Goal: Task Accomplishment & Management: Complete application form

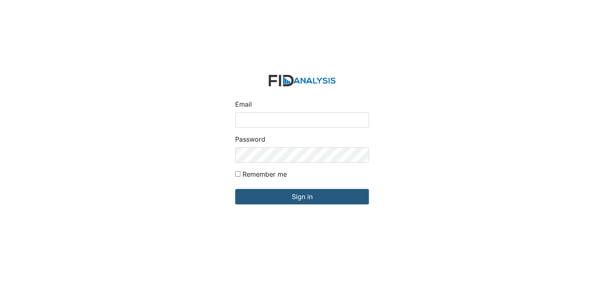
click at [270, 118] on input "Email" at bounding box center [302, 120] width 134 height 15
type input "[EMAIL_ADDRESS][DOMAIN_NAME]"
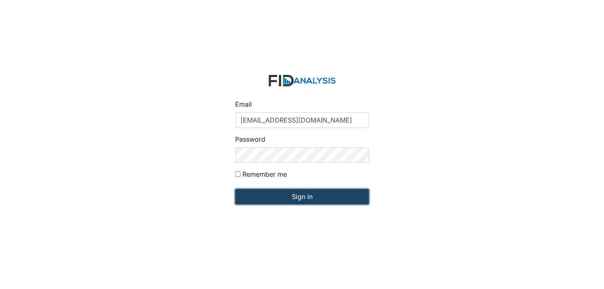
click at [288, 194] on input "Sign in" at bounding box center [302, 196] width 134 height 15
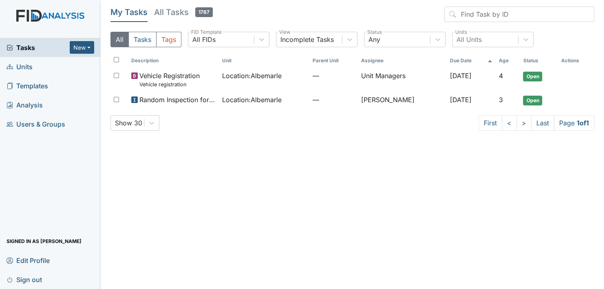
click at [23, 66] on span "Units" at bounding box center [20, 66] width 26 height 13
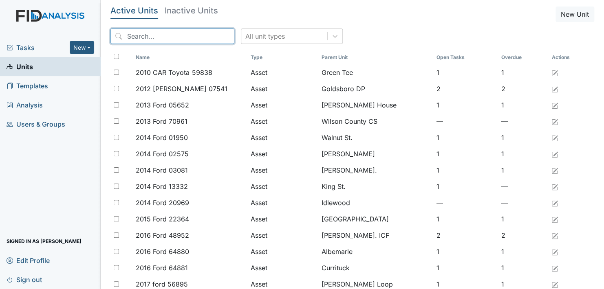
drag, startPoint x: 132, startPoint y: 37, endPoint x: 134, endPoint y: 45, distance: 8.3
click at [133, 37] on input "search" at bounding box center [172, 36] width 124 height 15
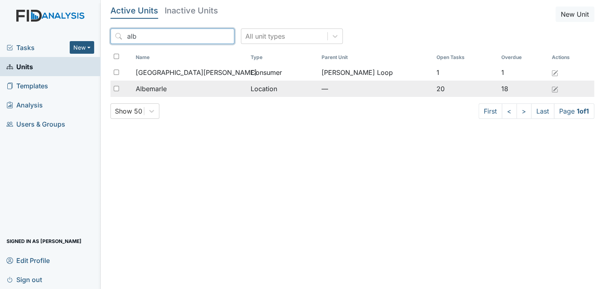
type input "alb"
click at [156, 86] on span "Albemarle" at bounding box center [151, 89] width 31 height 10
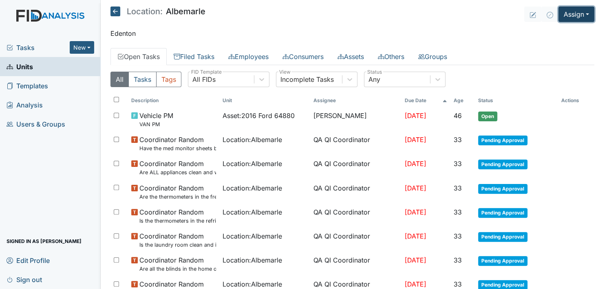
click at [581, 12] on button "Assign" at bounding box center [576, 14] width 36 height 15
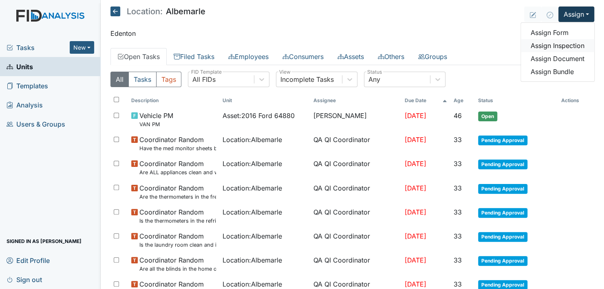
click at [563, 44] on link "Assign Inspection" at bounding box center [557, 45] width 73 height 13
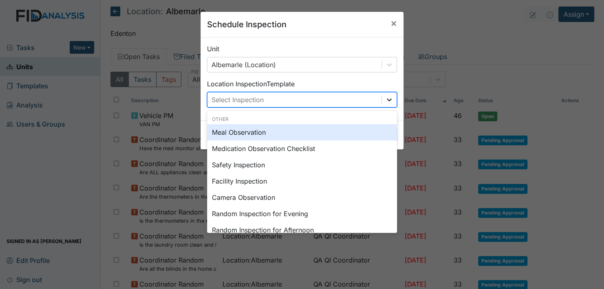
drag, startPoint x: 386, startPoint y: 101, endPoint x: 377, endPoint y: 105, distance: 9.7
click at [385, 101] on icon at bounding box center [389, 100] width 8 height 8
click at [244, 130] on div "Meal Observation" at bounding box center [302, 132] width 190 height 16
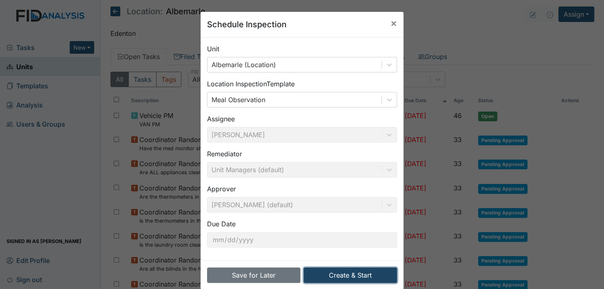
click at [343, 273] on button "Create & Start" at bounding box center [350, 275] width 93 height 15
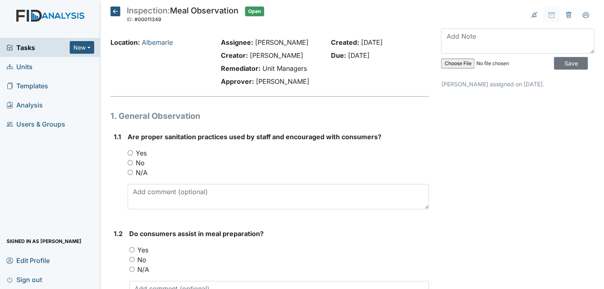
click at [132, 154] on input "Yes" at bounding box center [130, 152] width 5 height 5
radio input "true"
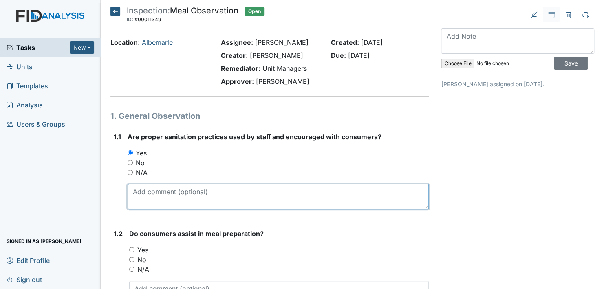
click at [165, 201] on textarea at bounding box center [278, 196] width 301 height 25
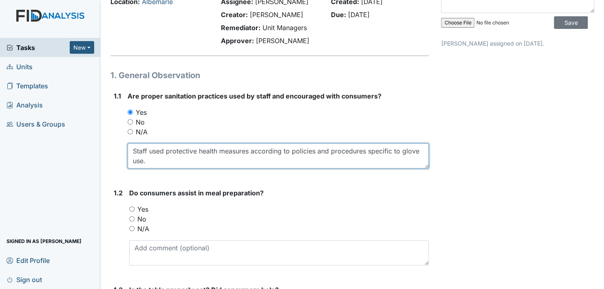
type textarea "Staff used protective health measures according to policies and procedures spec…"
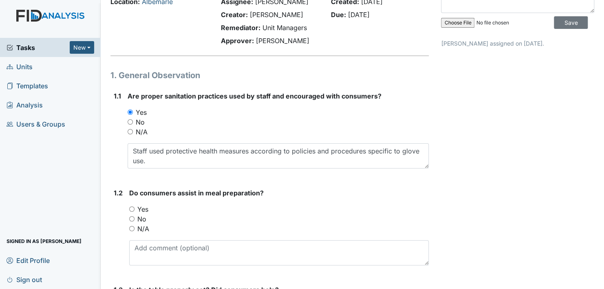
click at [366, 196] on div "Do consumers assist in meal preparation? You must select one of the below optio…" at bounding box center [279, 226] width 300 height 77
click at [132, 208] on input "Yes" at bounding box center [131, 209] width 5 height 5
radio input "true"
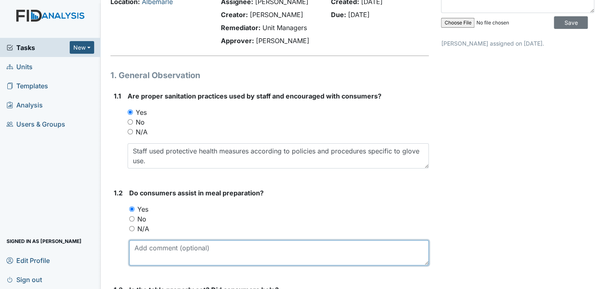
click at [137, 249] on textarea at bounding box center [279, 252] width 300 height 25
click at [383, 249] on textarea "Staff encouraged active treatment and promoted independence throughout the meal" at bounding box center [279, 252] width 300 height 25
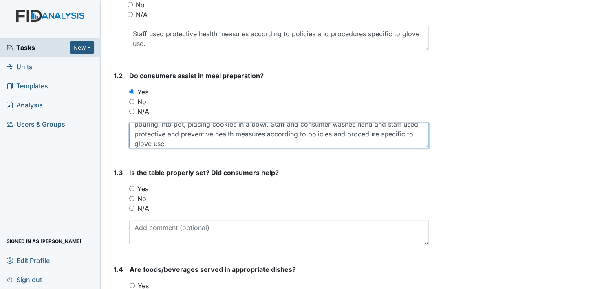
scroll to position [163, 0]
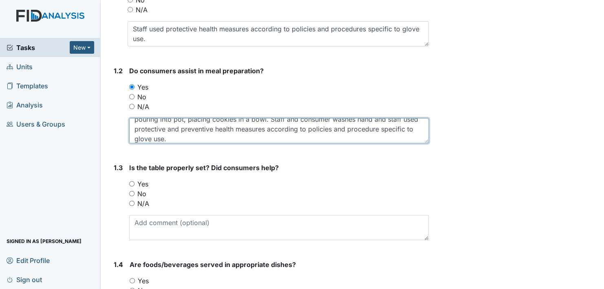
type textarea "Staff encouraged active treatment and promoted independence throughout the meal…"
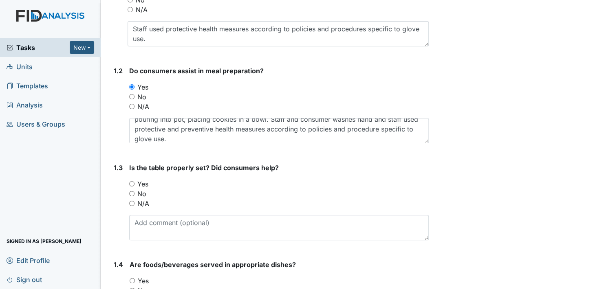
click at [132, 184] on input "Yes" at bounding box center [131, 183] width 5 height 5
radio input "true"
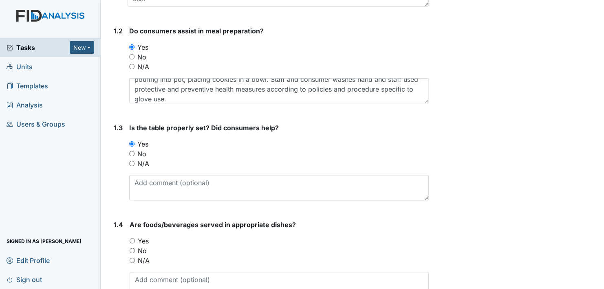
scroll to position [285, 0]
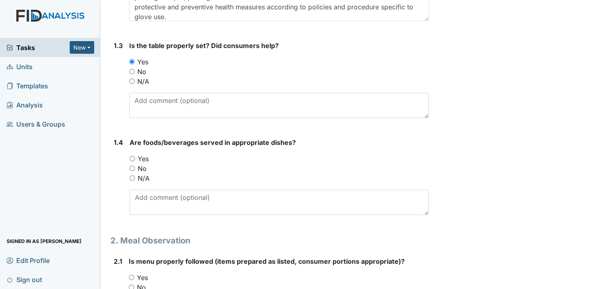
click at [132, 159] on input "Yes" at bounding box center [132, 158] width 5 height 5
radio input "true"
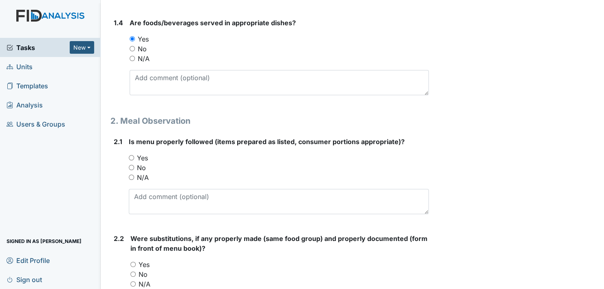
scroll to position [408, 0]
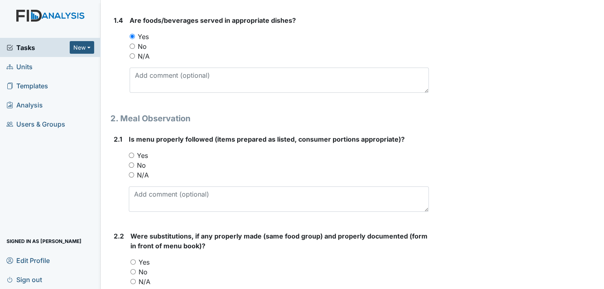
click at [127, 154] on div "2.1 Is menu properly followed (items prepared as listed, consumer portions appr…" at bounding box center [269, 177] width 318 height 84
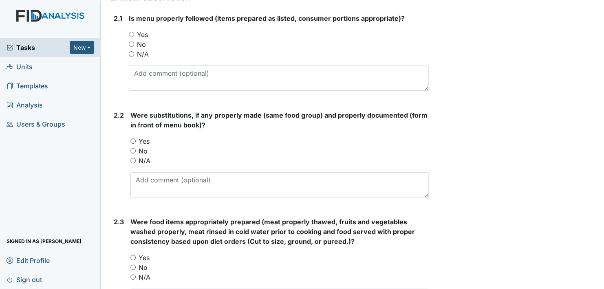
scroll to position [530, 0]
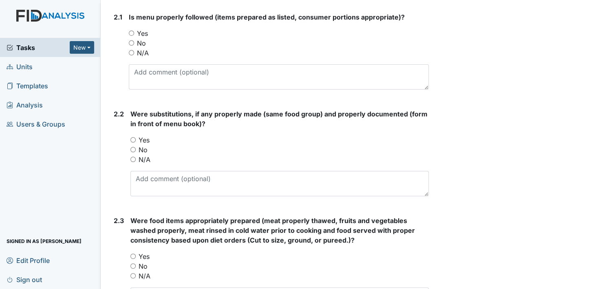
drag, startPoint x: 133, startPoint y: 158, endPoint x: 144, endPoint y: 157, distance: 11.1
click at [133, 158] on input "N/A" at bounding box center [132, 159] width 5 height 5
radio input "true"
click at [131, 32] on input "Yes" at bounding box center [131, 33] width 5 height 5
radio input "true"
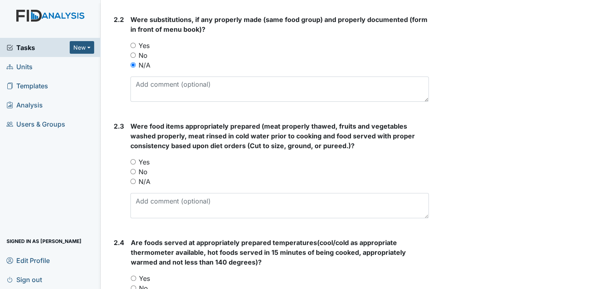
scroll to position [652, 0]
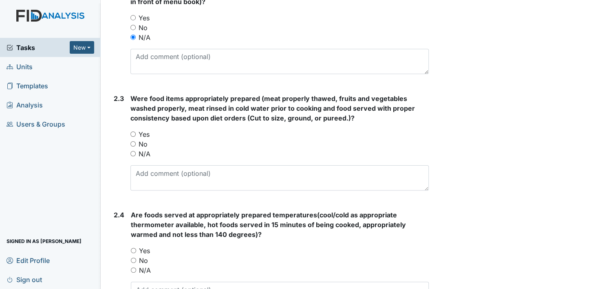
click at [132, 132] on input "Yes" at bounding box center [132, 134] width 5 height 5
radio input "true"
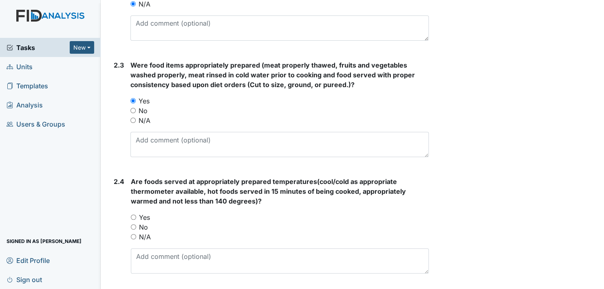
scroll to position [774, 0]
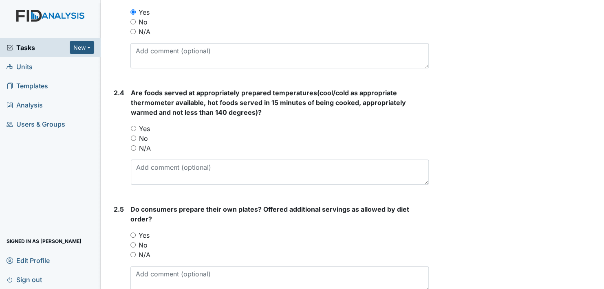
click at [135, 128] on input "Yes" at bounding box center [133, 128] width 5 height 5
radio input "true"
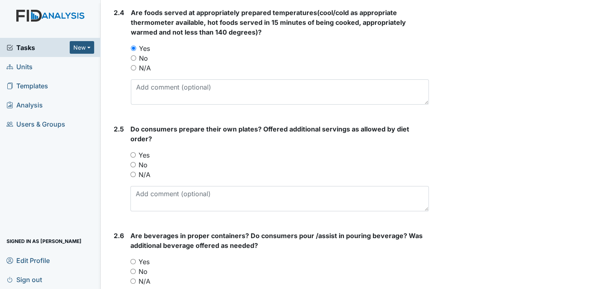
scroll to position [856, 0]
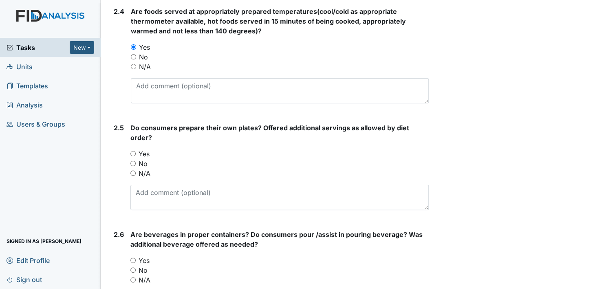
click at [132, 151] on input "Yes" at bounding box center [132, 153] width 5 height 5
radio input "true"
click at [134, 259] on input "Yes" at bounding box center [132, 260] width 5 height 5
radio input "true"
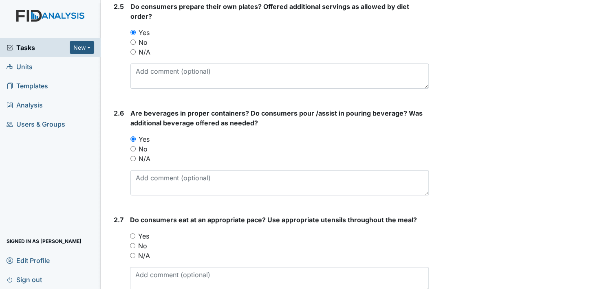
scroll to position [978, 0]
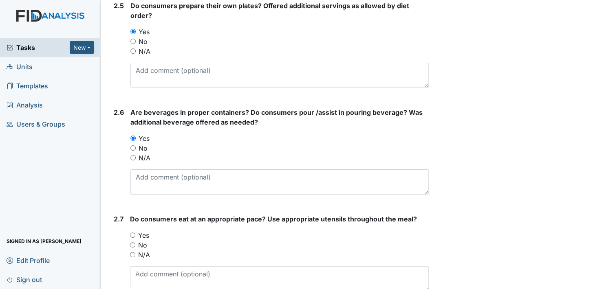
click at [131, 233] on input "Yes" at bounding box center [132, 235] width 5 height 5
radio input "true"
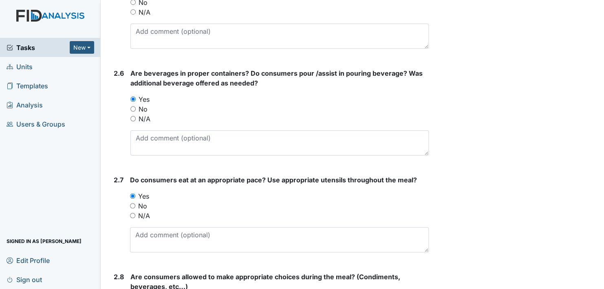
scroll to position [1060, 0]
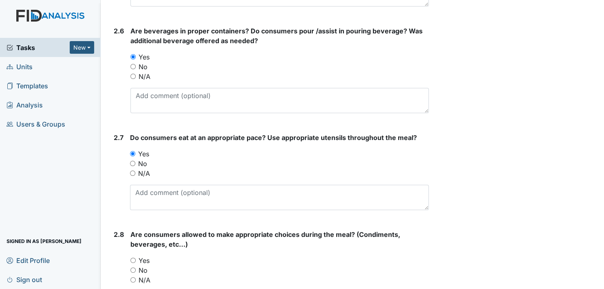
click at [132, 258] on input "Yes" at bounding box center [132, 260] width 5 height 5
radio input "true"
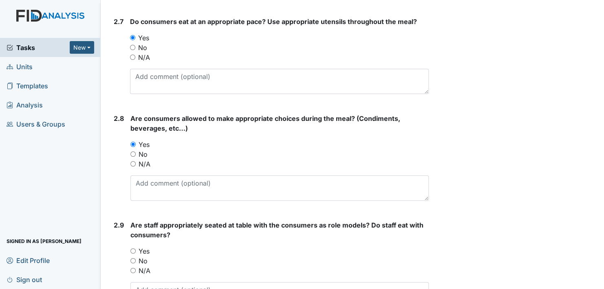
scroll to position [1223, 0]
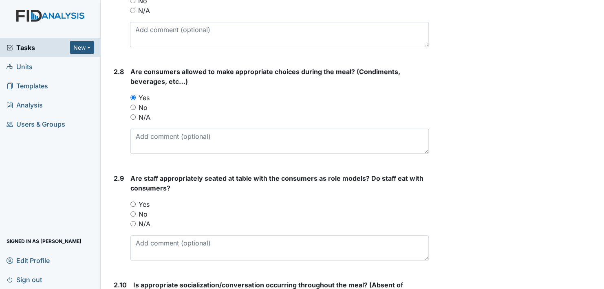
click at [132, 202] on input "Yes" at bounding box center [132, 204] width 5 height 5
radio input "true"
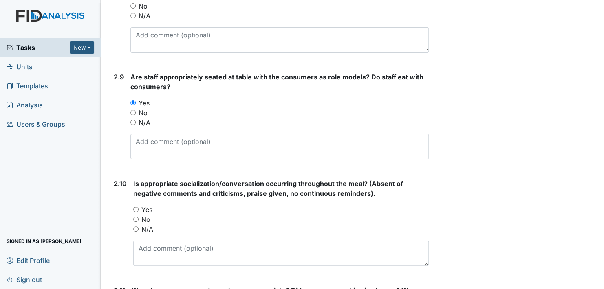
scroll to position [1345, 0]
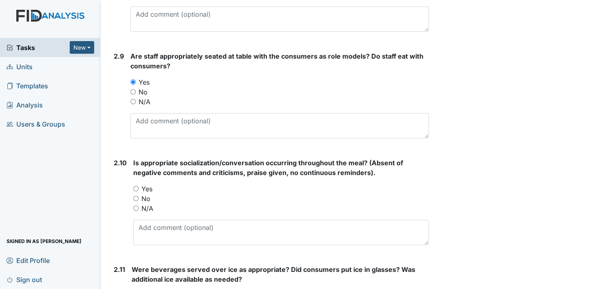
click at [135, 187] on input "Yes" at bounding box center [135, 188] width 5 height 5
radio input "true"
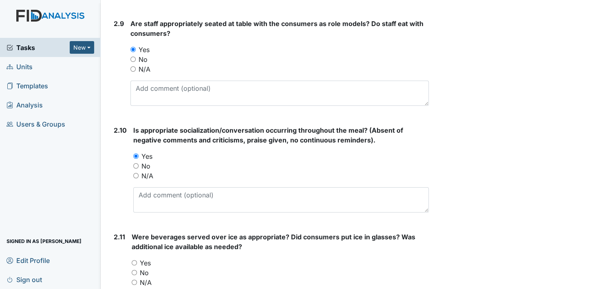
scroll to position [1467, 0]
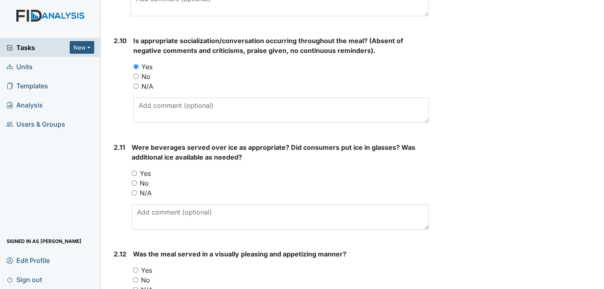
click at [133, 171] on input "Yes" at bounding box center [134, 173] width 5 height 5
radio input "true"
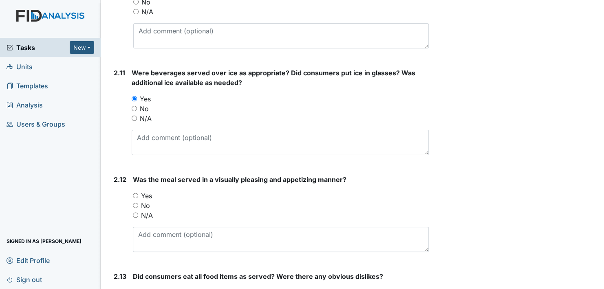
scroll to position [1549, 0]
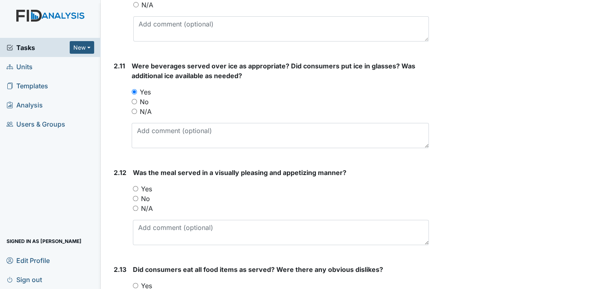
click at [135, 187] on input "Yes" at bounding box center [135, 188] width 5 height 5
radio input "true"
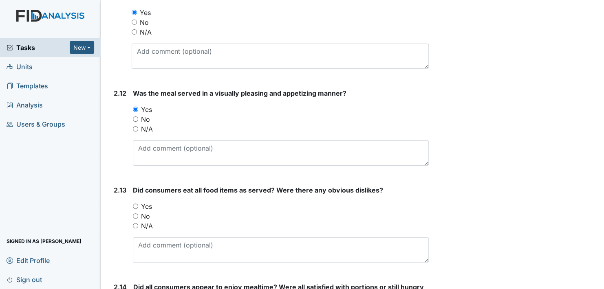
scroll to position [1630, 0]
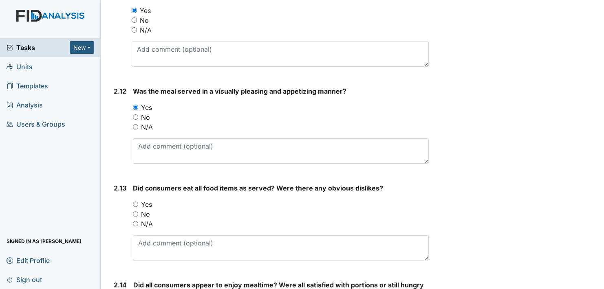
click at [136, 202] on input "Yes" at bounding box center [135, 204] width 5 height 5
radio input "true"
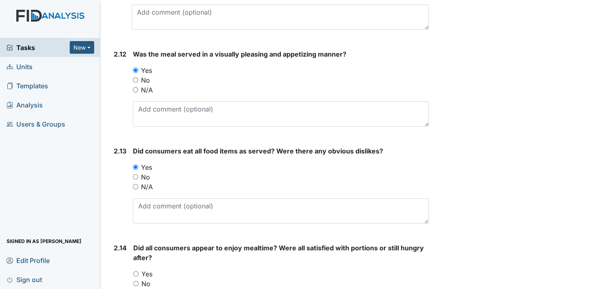
scroll to position [1712, 0]
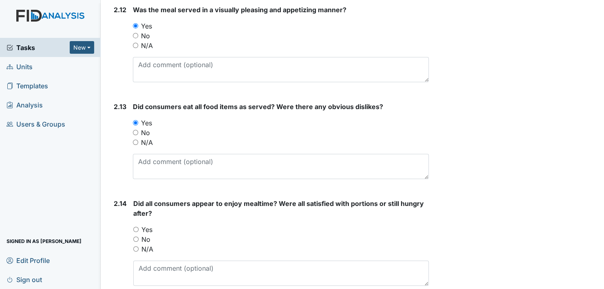
click at [136, 227] on input "Yes" at bounding box center [135, 229] width 5 height 5
radio input "true"
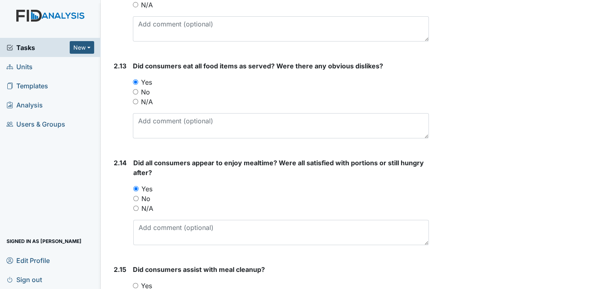
scroll to position [1794, 0]
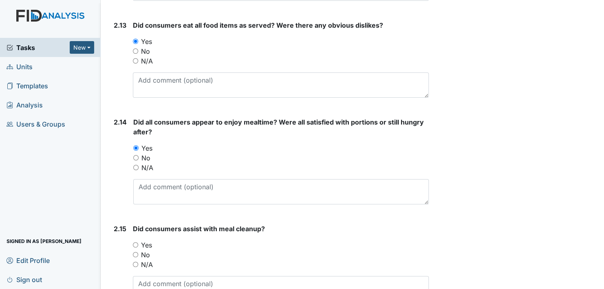
click at [134, 243] on input "Yes" at bounding box center [135, 245] width 5 height 5
radio input "true"
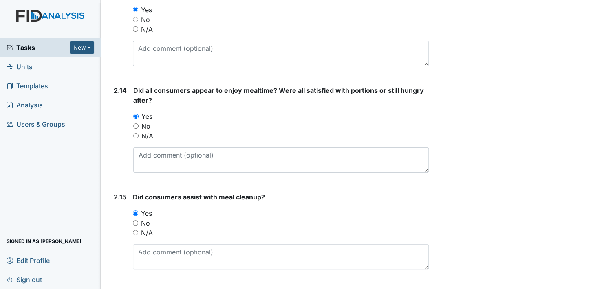
scroll to position [1834, 0]
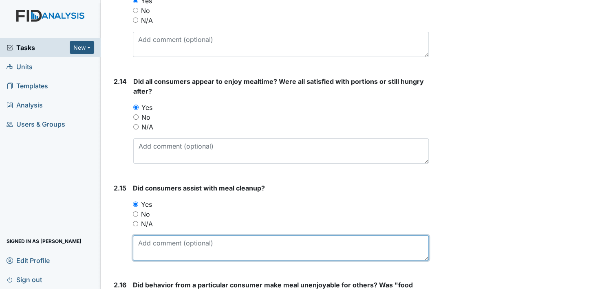
click at [154, 240] on textarea at bounding box center [281, 248] width 296 height 25
click at [282, 239] on textarea "Staff encouraged active treatment in promoted independence" at bounding box center [281, 248] width 296 height 25
click at [343, 242] on textarea "Staff encouraged active treatment in promoting independence" at bounding box center [281, 248] width 296 height 25
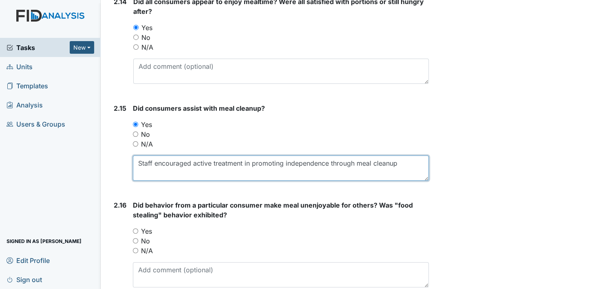
scroll to position [1916, 0]
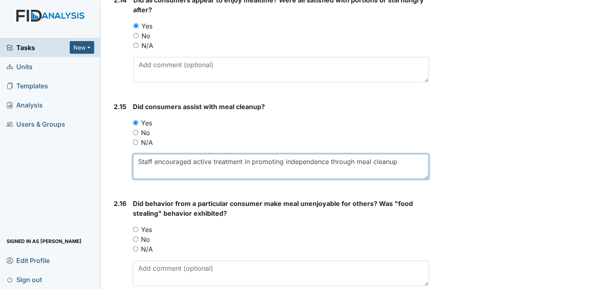
type textarea "Staff encouraged active treatment in promoting independence through meal cleanup"
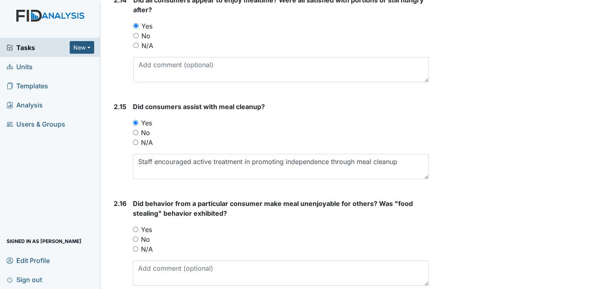
click at [136, 237] on input "No" at bounding box center [135, 239] width 5 height 5
radio input "true"
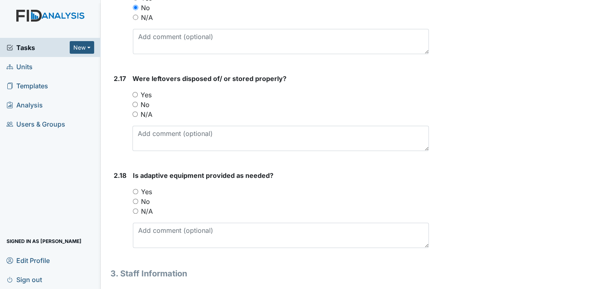
scroll to position [2201, 0]
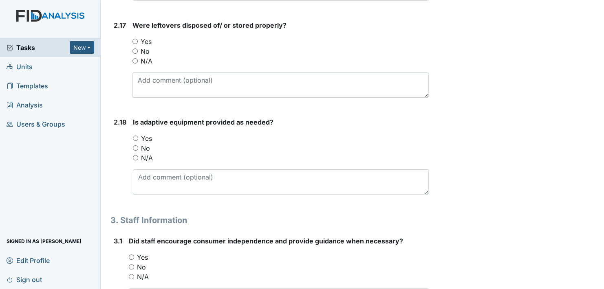
click at [136, 136] on input "Yes" at bounding box center [135, 138] width 5 height 5
radio input "true"
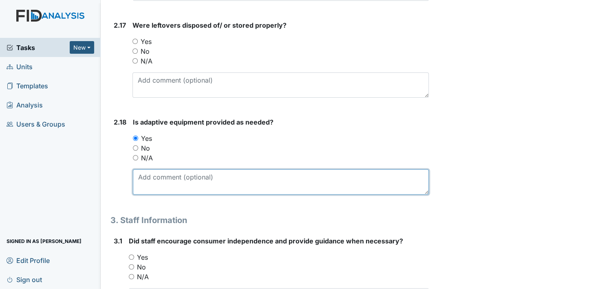
click at [169, 172] on textarea at bounding box center [281, 182] width 296 height 25
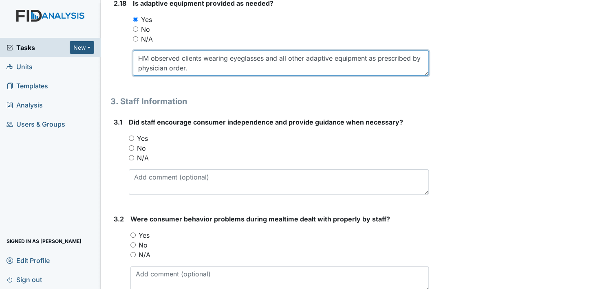
scroll to position [2323, 0]
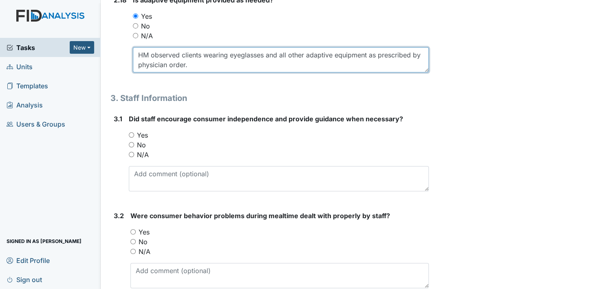
type textarea "HM observed clients wearing eyeglasses and all other adaptive equipment as pres…"
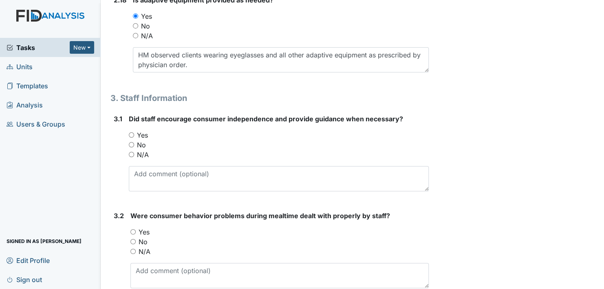
click at [131, 132] on input "Yes" at bounding box center [131, 134] width 5 height 5
radio input "true"
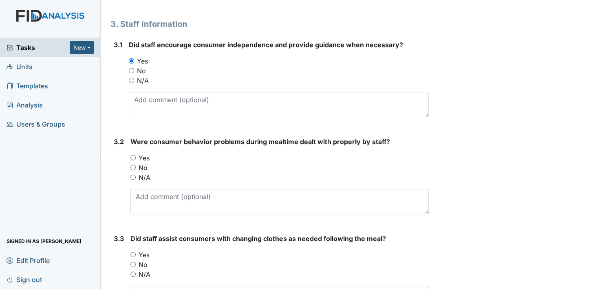
scroll to position [2446, 0]
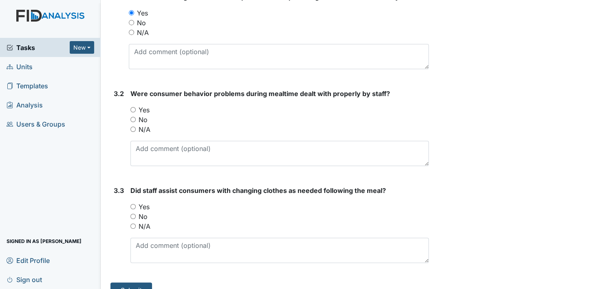
click at [134, 107] on input "Yes" at bounding box center [132, 109] width 5 height 5
radio input "true"
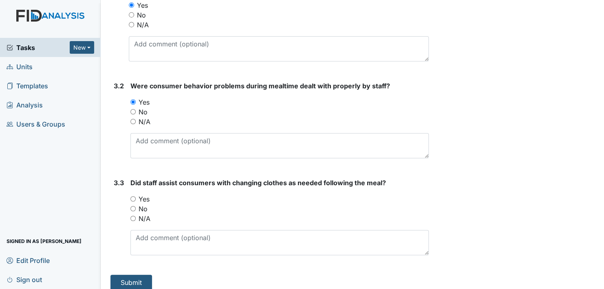
scroll to position [2457, 0]
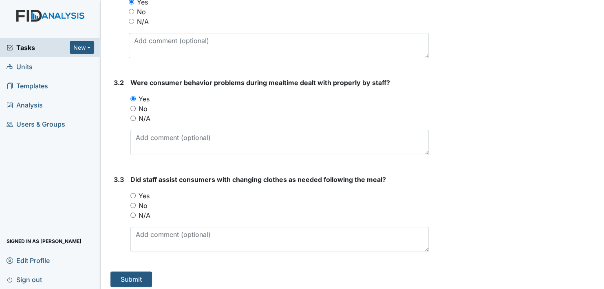
click at [135, 193] on input "Yes" at bounding box center [132, 195] width 5 height 5
radio input "true"
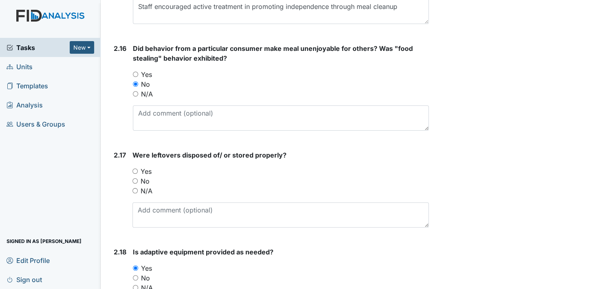
scroll to position [2008, 0]
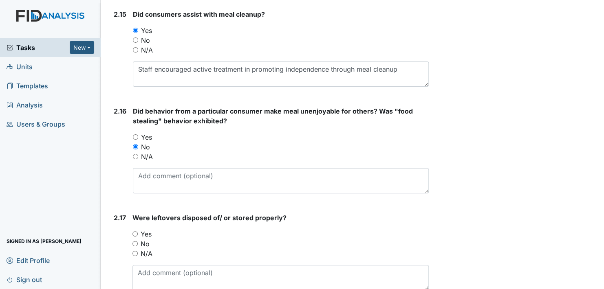
click at [135, 232] on input "Yes" at bounding box center [134, 234] width 5 height 5
radio input "true"
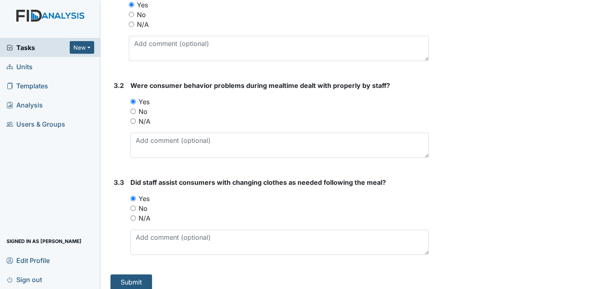
scroll to position [2457, 0]
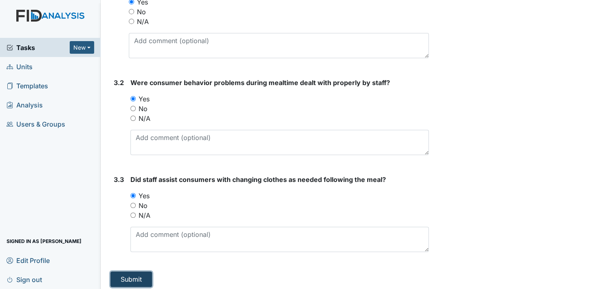
click at [125, 272] on button "Submit" at bounding box center [131, 279] width 42 height 15
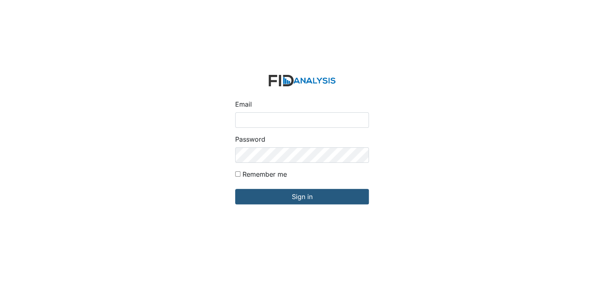
click at [262, 115] on input "Email" at bounding box center [302, 120] width 134 height 15
type input "[EMAIL_ADDRESS][DOMAIN_NAME]"
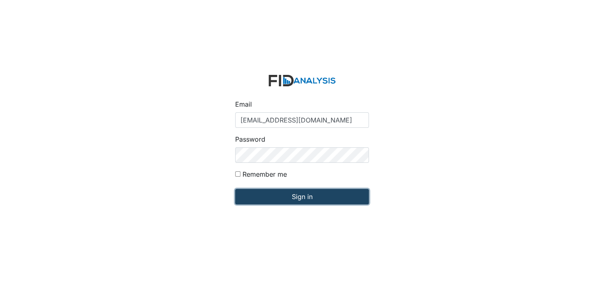
click at [298, 203] on input "Sign in" at bounding box center [302, 196] width 134 height 15
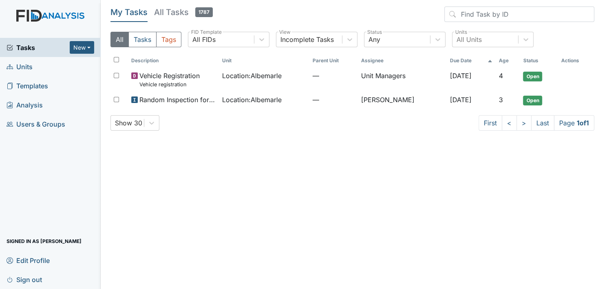
click at [26, 66] on span "Units" at bounding box center [20, 66] width 26 height 13
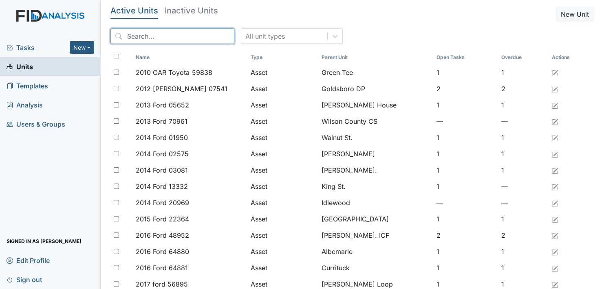
click at [146, 32] on input "search" at bounding box center [172, 36] width 124 height 15
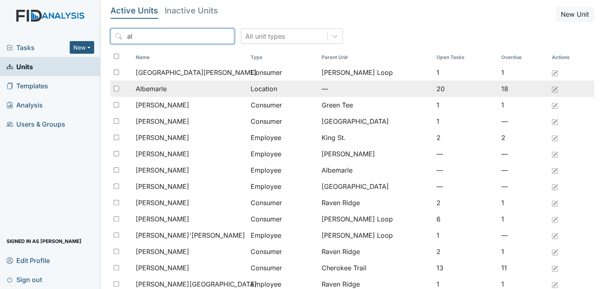
type input "al"
click at [148, 88] on span "Albemarle" at bounding box center [151, 89] width 31 height 10
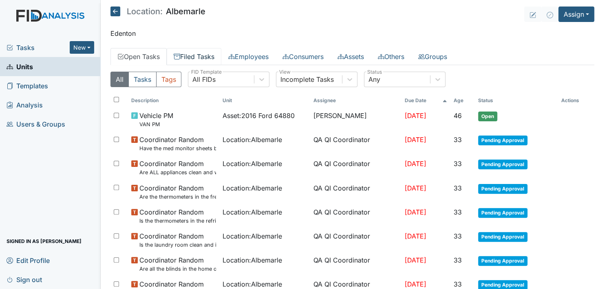
click at [200, 55] on link "Filed Tasks" at bounding box center [194, 56] width 55 height 17
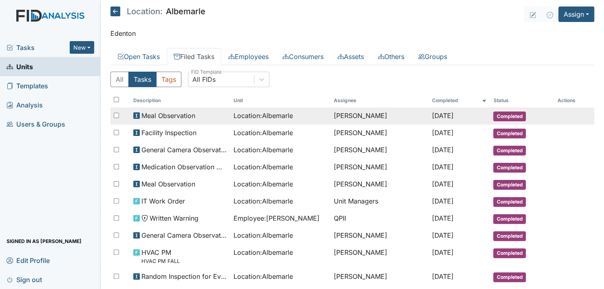
click at [501, 115] on span "Completed" at bounding box center [509, 117] width 33 height 10
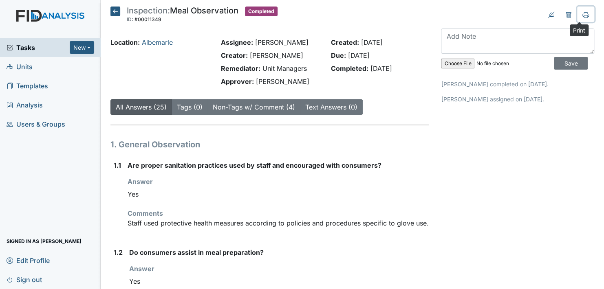
click at [584, 15] on icon at bounding box center [586, 16] width 4 height 3
